Goal: Task Accomplishment & Management: Manage account settings

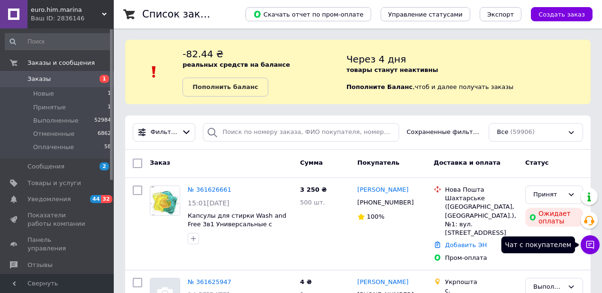
click at [587, 244] on icon at bounding box center [590, 245] width 8 height 8
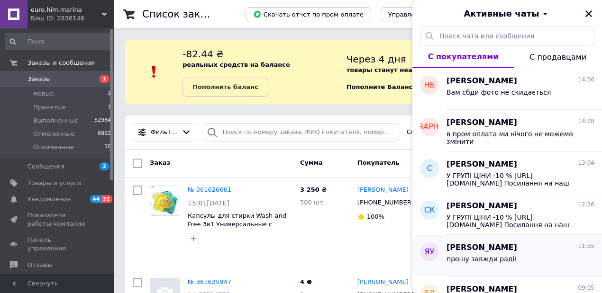
scroll to position [190, 0]
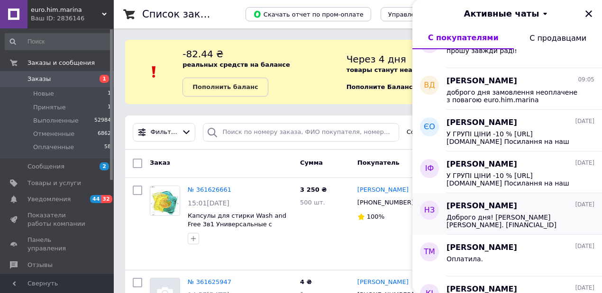
click at [491, 213] on div "Доброго дня! [PERSON_NAME] [PERSON_NAME]. [FINANCIAL_ID] ЄДРПОУ 2912613516 МФО …" at bounding box center [521, 220] width 148 height 17
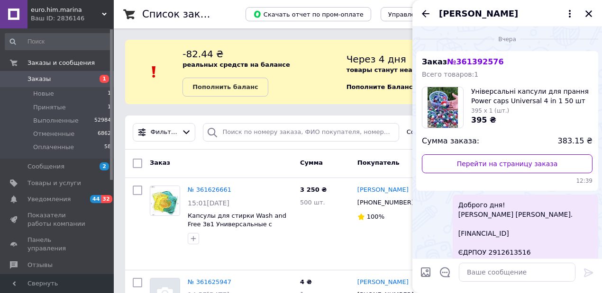
scroll to position [55, 0]
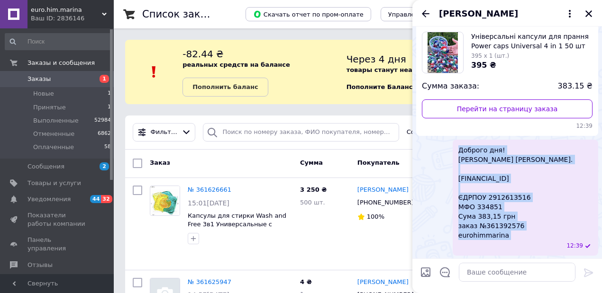
drag, startPoint x: 459, startPoint y: 146, endPoint x: 530, endPoint y: 242, distance: 119.0
click at [530, 242] on div "Доброго дня! [PERSON_NAME] [PERSON_NAME]. [FINANCIAL_ID] ЄДРПОУ 2912613516 МФО …" at bounding box center [526, 198] width 146 height 116
copy span "Доброго дня! [PERSON_NAME] [PERSON_NAME]. [FINANCIAL_ID] ЄДРПОУ 2912613516 МФО …"
click at [588, 12] on icon "Закрыть" at bounding box center [588, 13] width 9 height 9
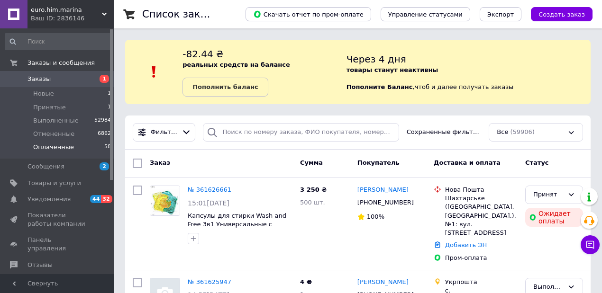
click at [60, 146] on span "Оплаченные" at bounding box center [53, 147] width 41 height 9
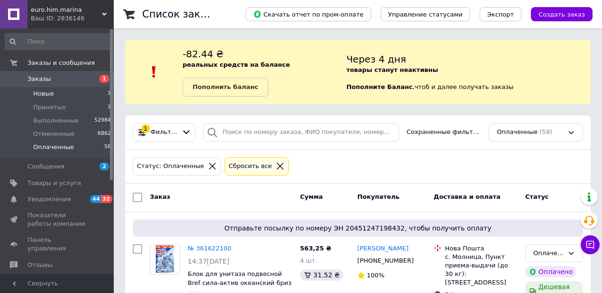
click at [57, 97] on li "Новые 1" at bounding box center [58, 93] width 117 height 13
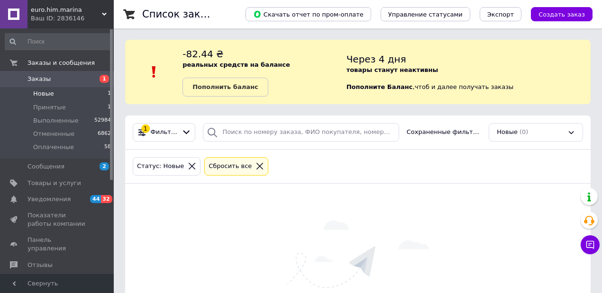
click at [256, 165] on icon at bounding box center [260, 166] width 9 height 9
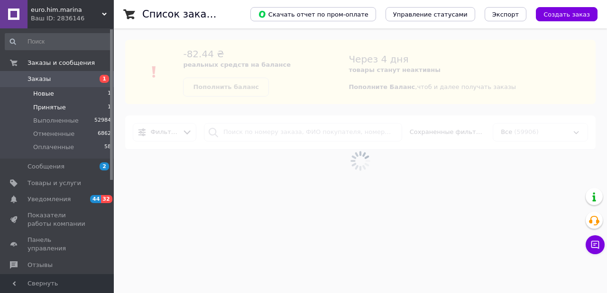
click at [64, 111] on li "Принятые 1" at bounding box center [58, 107] width 117 height 13
